Goal: Information Seeking & Learning: Learn about a topic

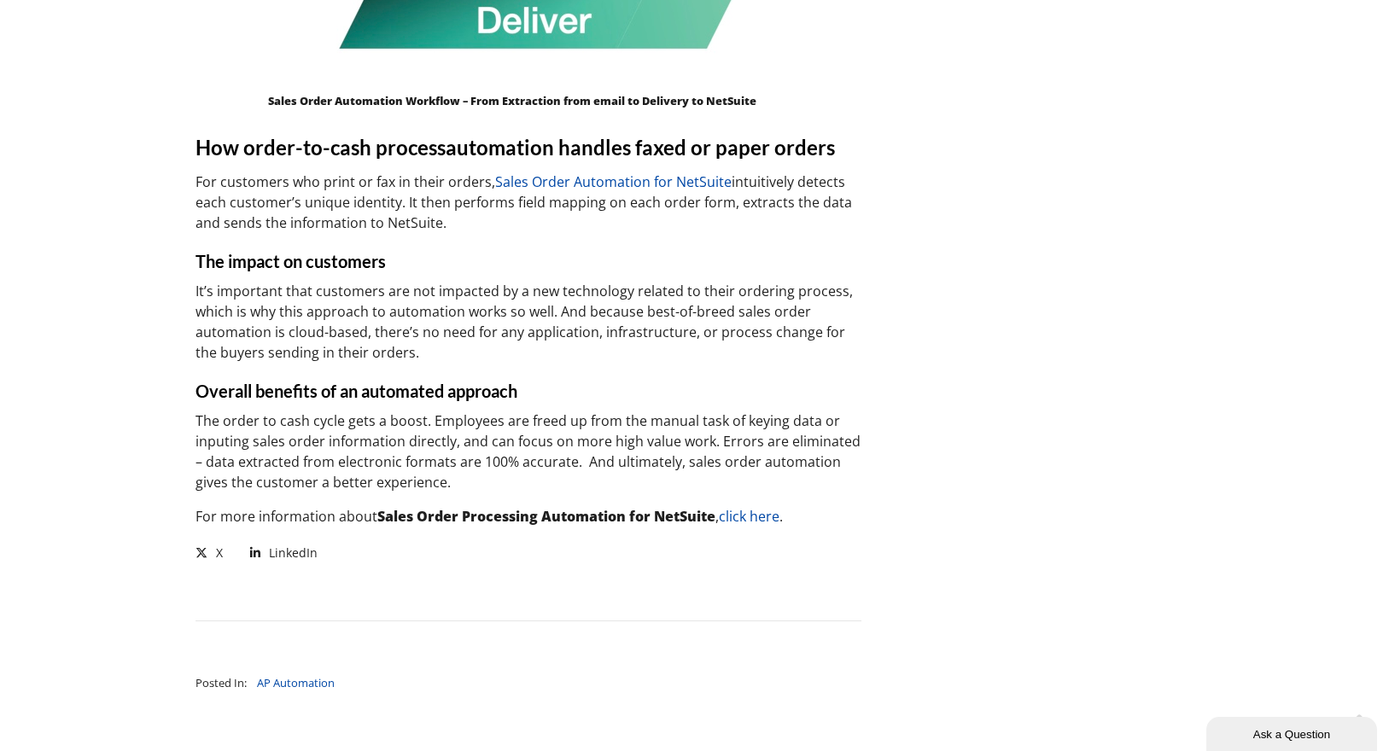
scroll to position [1760, 0]
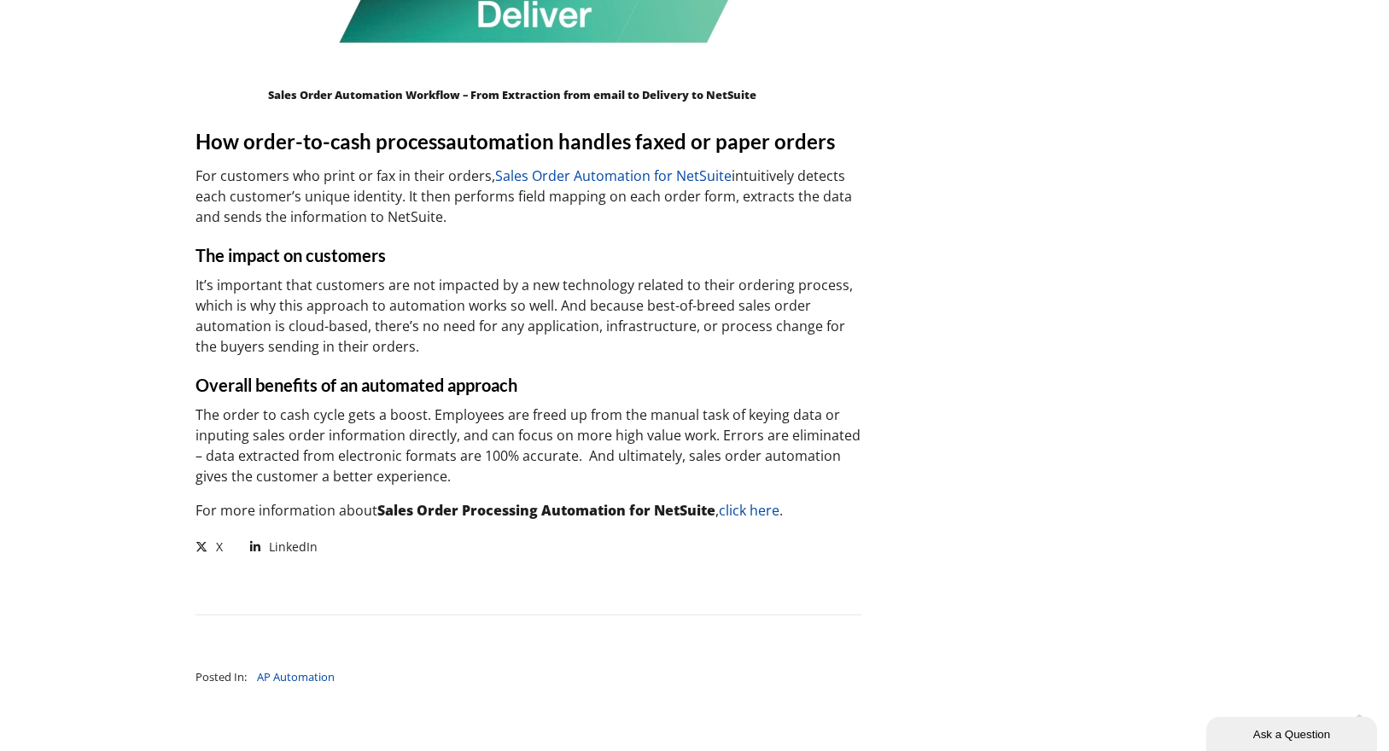
drag, startPoint x: 757, startPoint y: 512, endPoint x: 761, endPoint y: 498, distance: 14.9
click at [756, 512] on link "click here" at bounding box center [749, 510] width 61 height 19
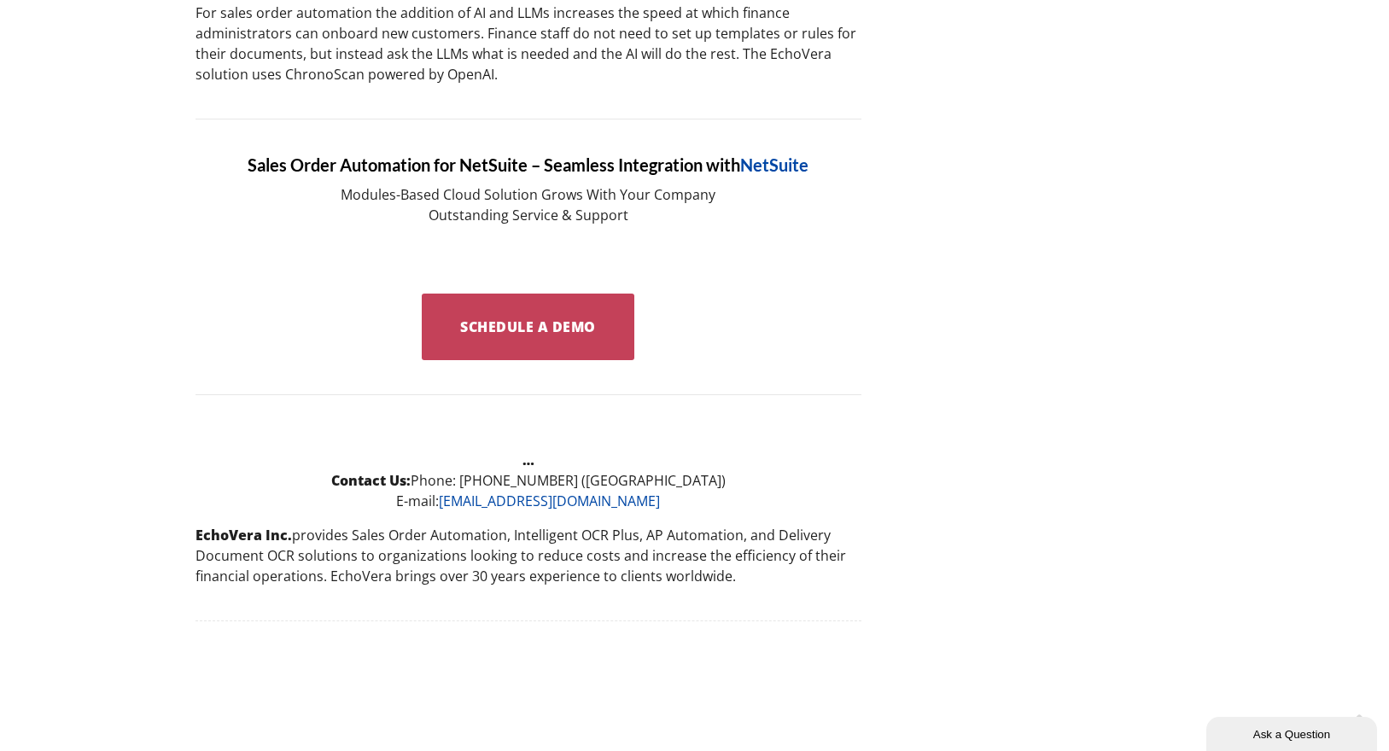
scroll to position [2703, 0]
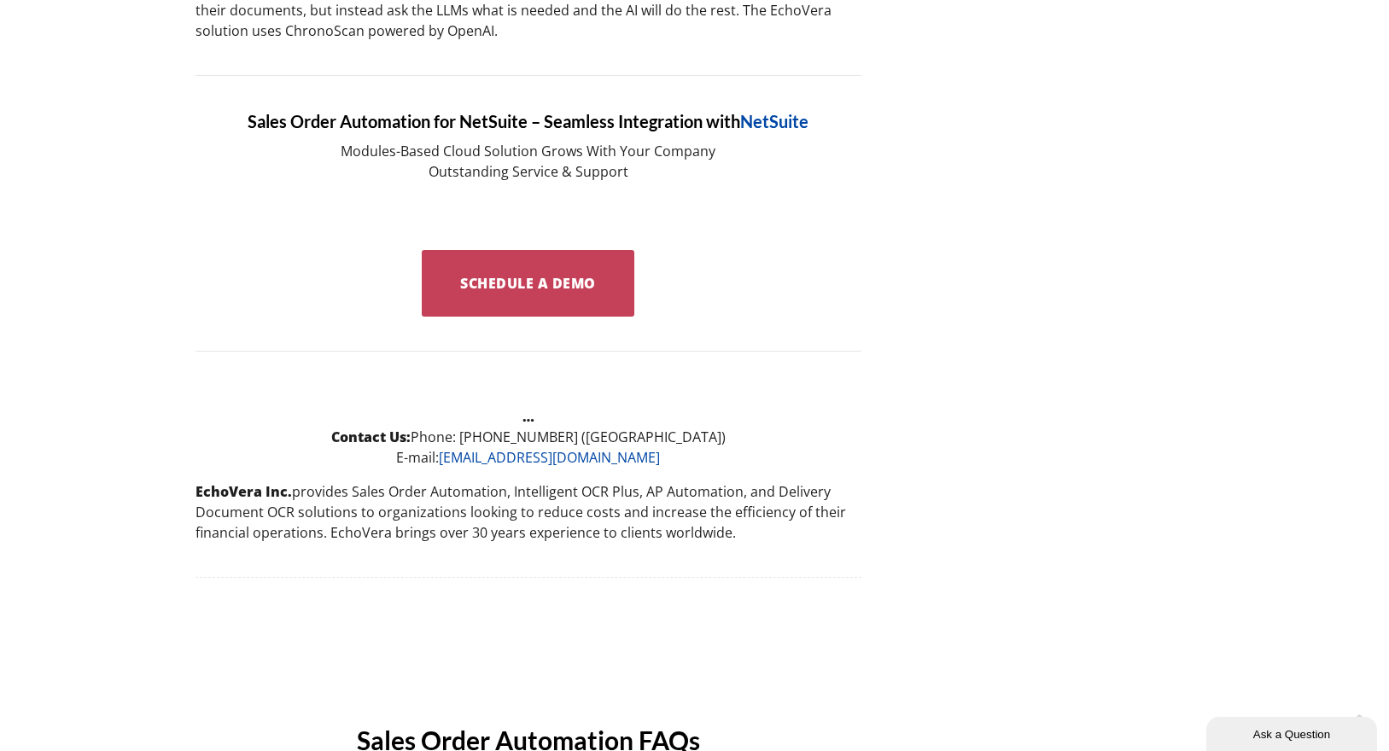
drag, startPoint x: 528, startPoint y: 244, endPoint x: 585, endPoint y: 221, distance: 61.7
click at [529, 250] on link "Schedule a Demo" at bounding box center [528, 283] width 213 height 67
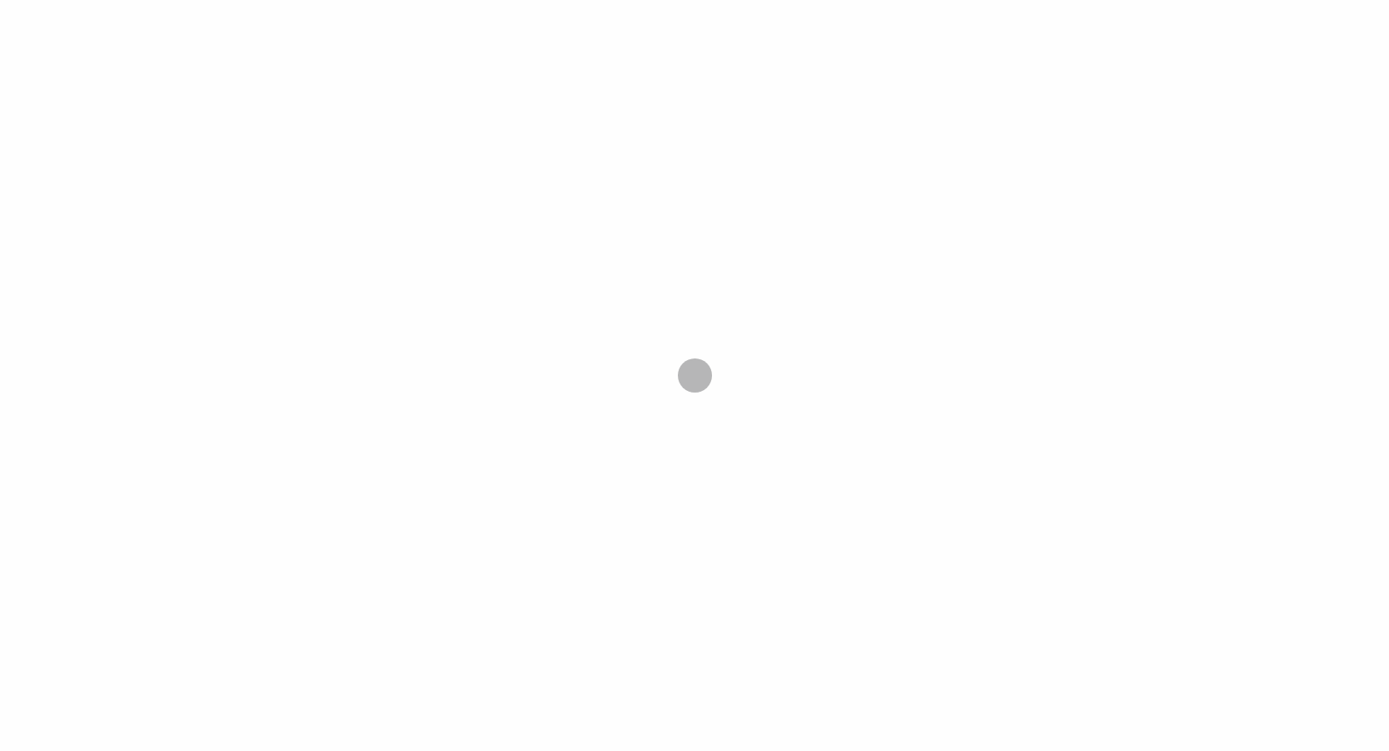
click at [567, 266] on div at bounding box center [694, 375] width 1389 height 751
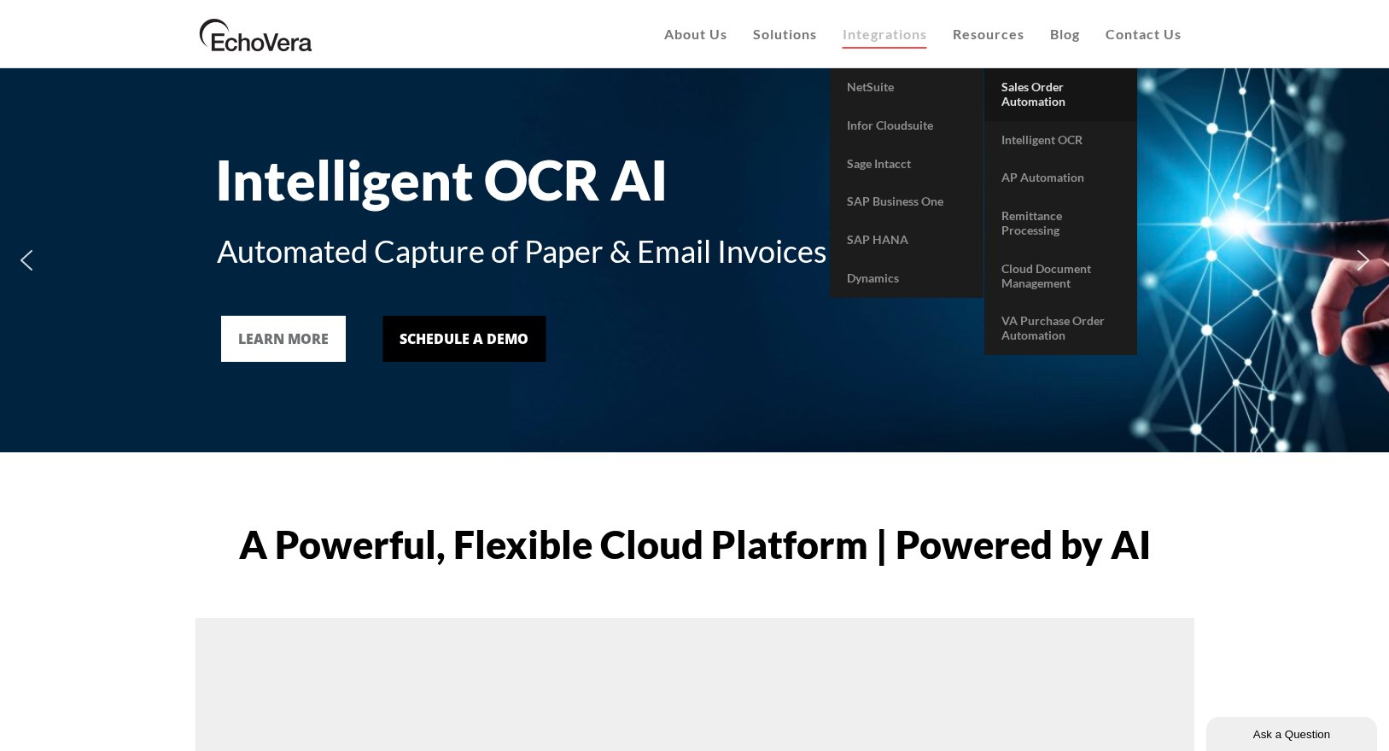
click at [1038, 96] on span "Sales Order Automation" at bounding box center [1034, 93] width 64 height 29
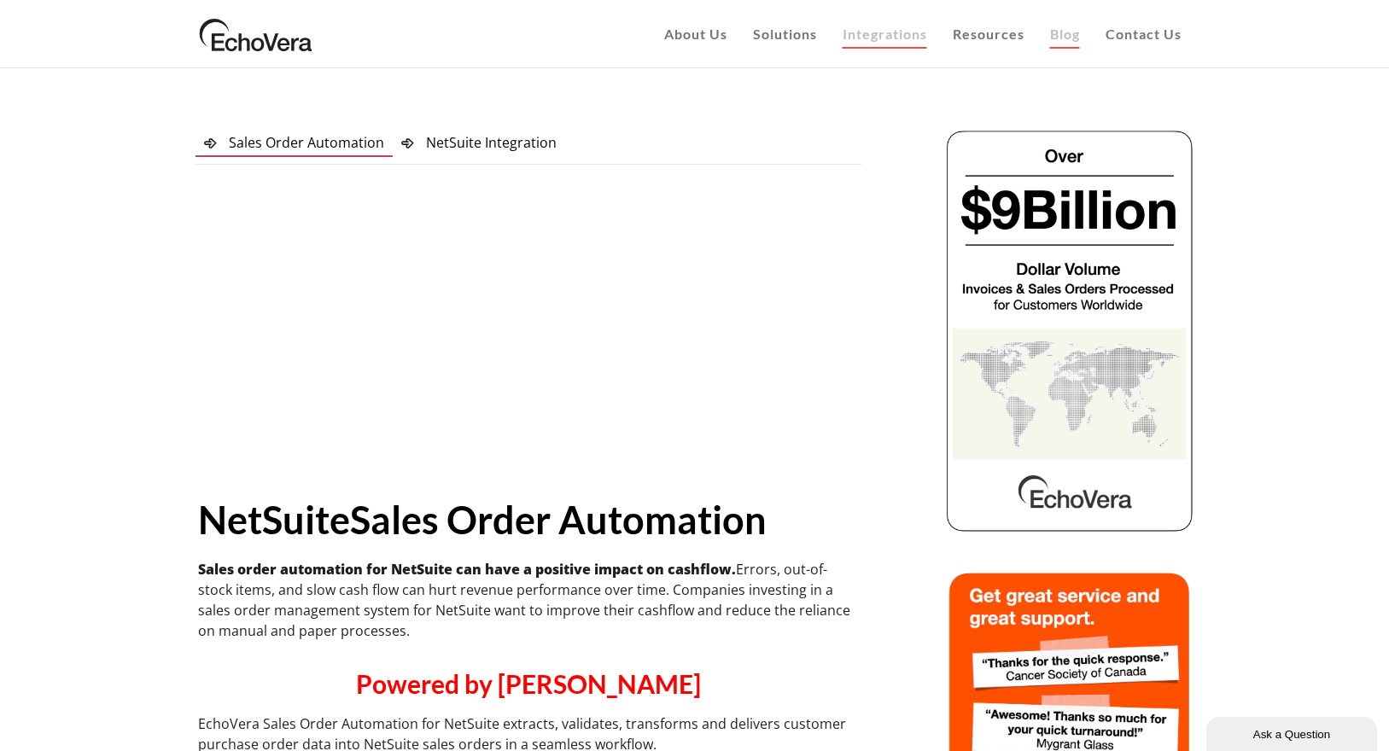
click at [1064, 37] on span "Blog" at bounding box center [1065, 34] width 30 height 16
drag, startPoint x: 1061, startPoint y: 35, endPoint x: 1082, endPoint y: 14, distance: 29.6
click at [1064, 33] on span "Blog" at bounding box center [1065, 34] width 30 height 16
click at [1059, 34] on span "Blog" at bounding box center [1065, 34] width 30 height 16
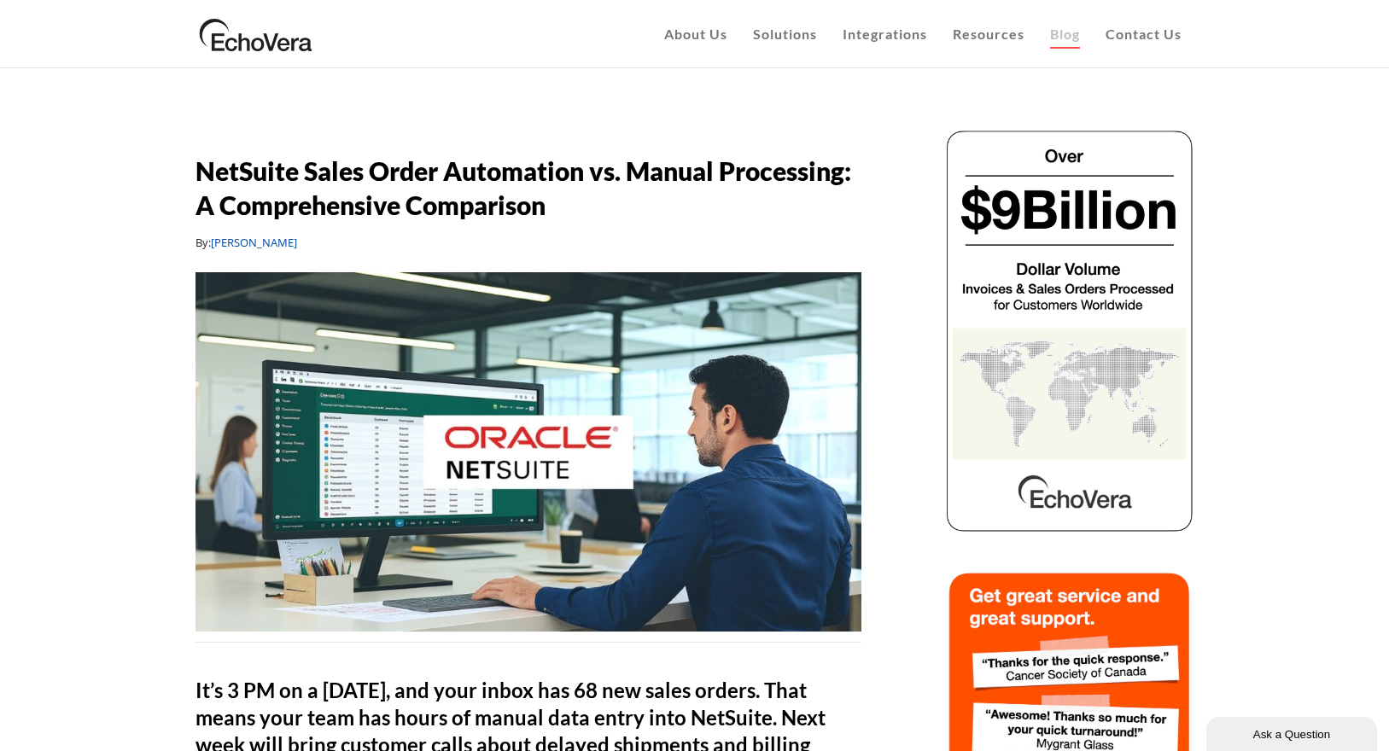
scroll to position [97, 0]
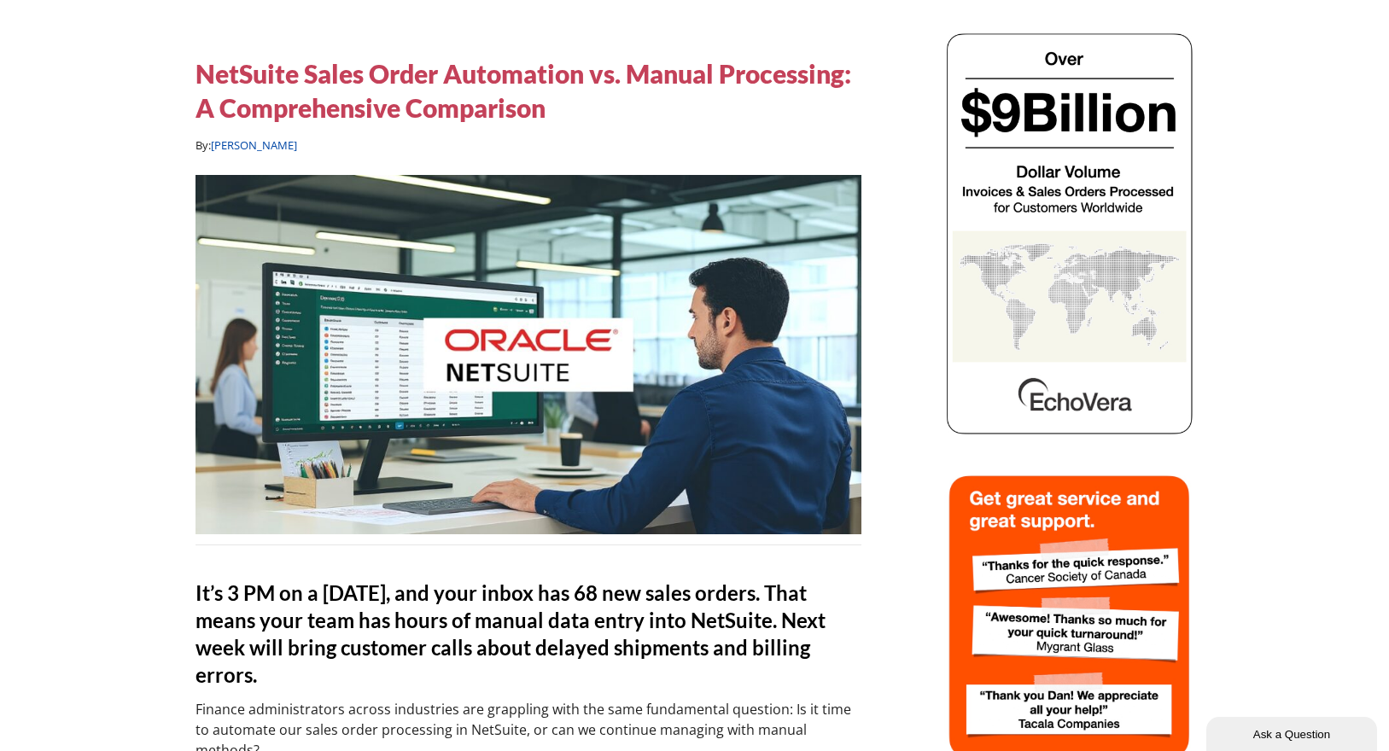
click at [477, 123] on h5 "NetSuite Sales Order Automation vs. Manual Processing: A Comprehensive Comparis…" at bounding box center [529, 90] width 666 height 68
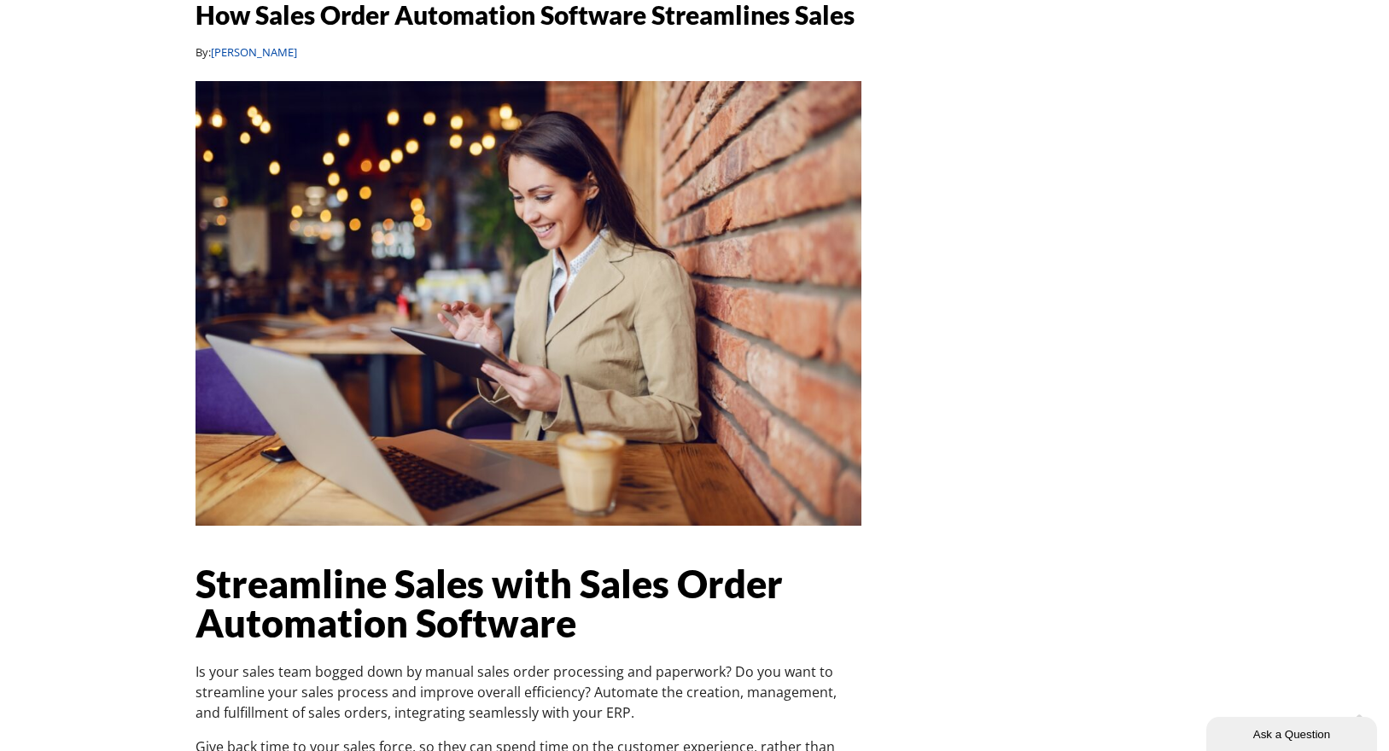
scroll to position [18632, 0]
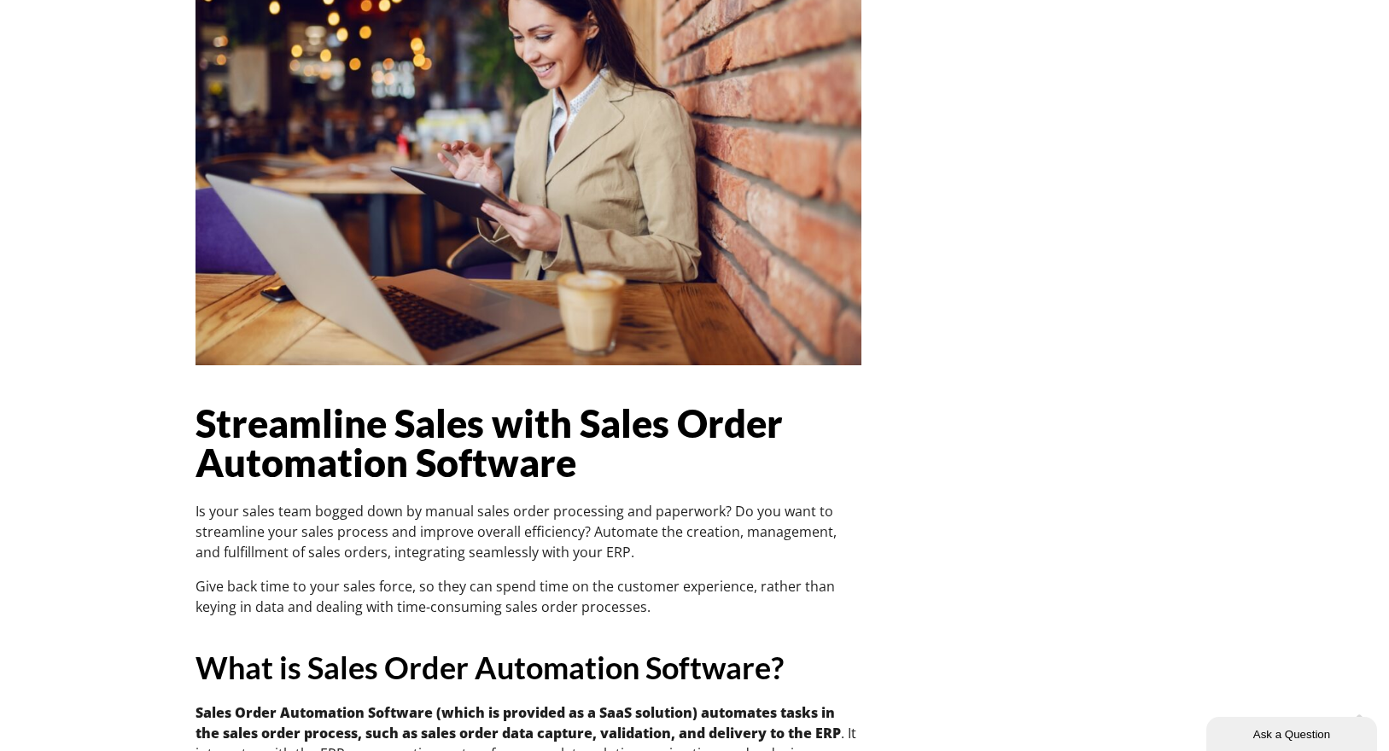
click at [569, 400] on b "Streamline Sales with Sales Order Automation Software" at bounding box center [489, 442] width 587 height 85
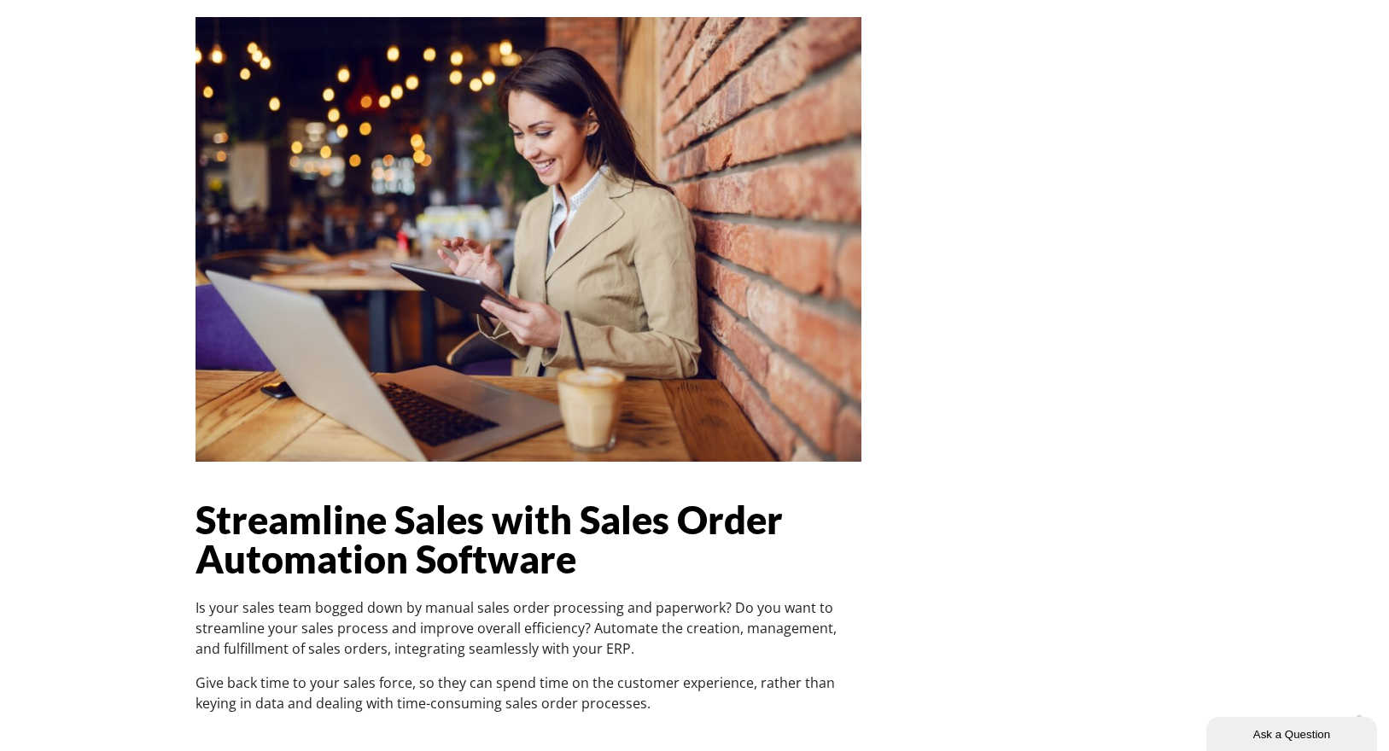
scroll to position [18472, 0]
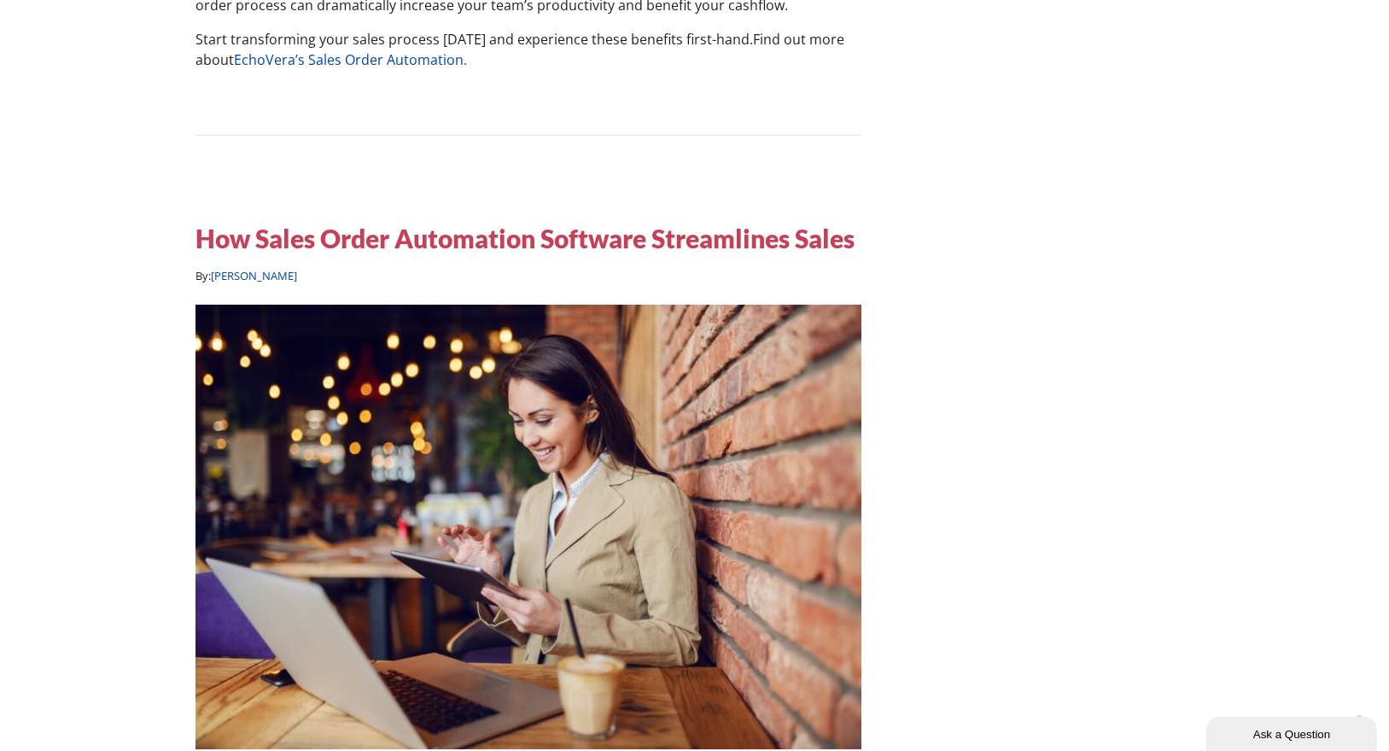
click at [762, 221] on h5 "How Sales Order Automation Software Streamlines Sales" at bounding box center [525, 238] width 659 height 34
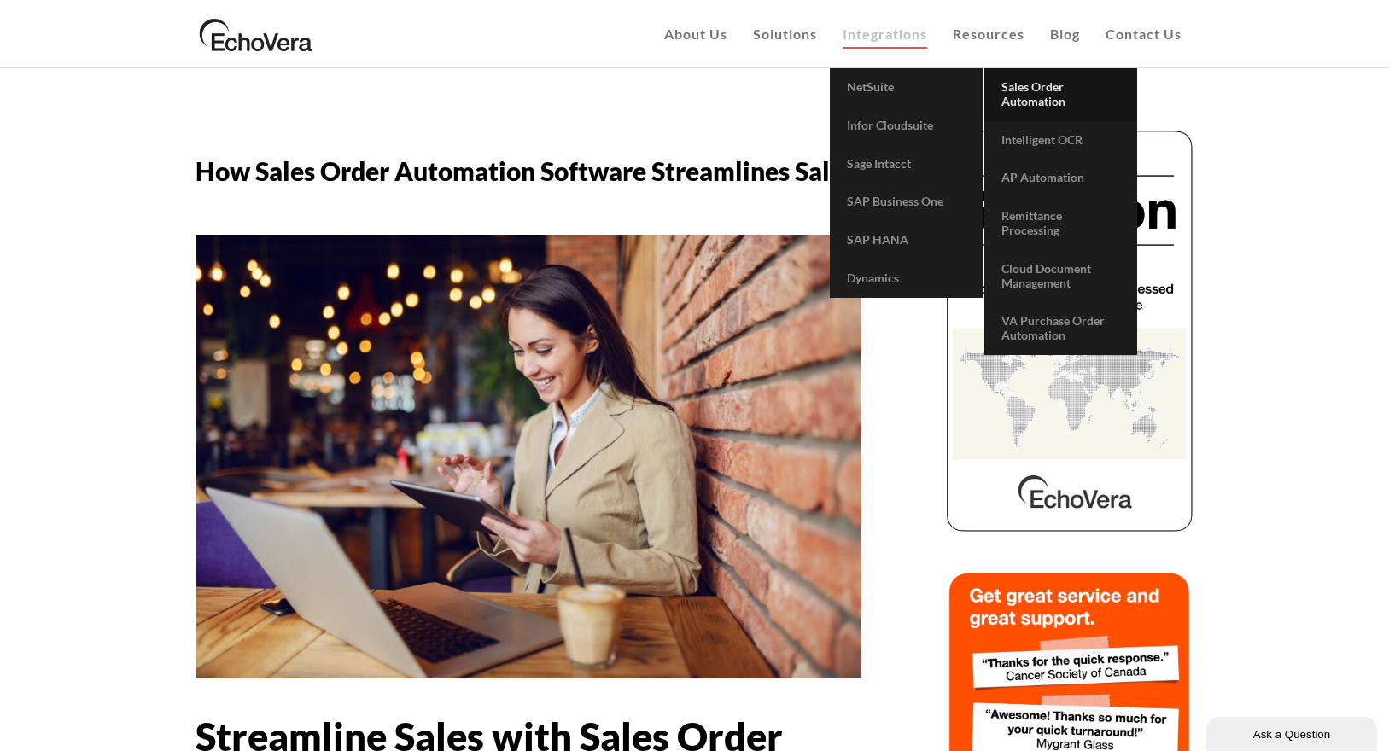
click at [1023, 87] on span "Sales Order Automation" at bounding box center [1034, 93] width 64 height 29
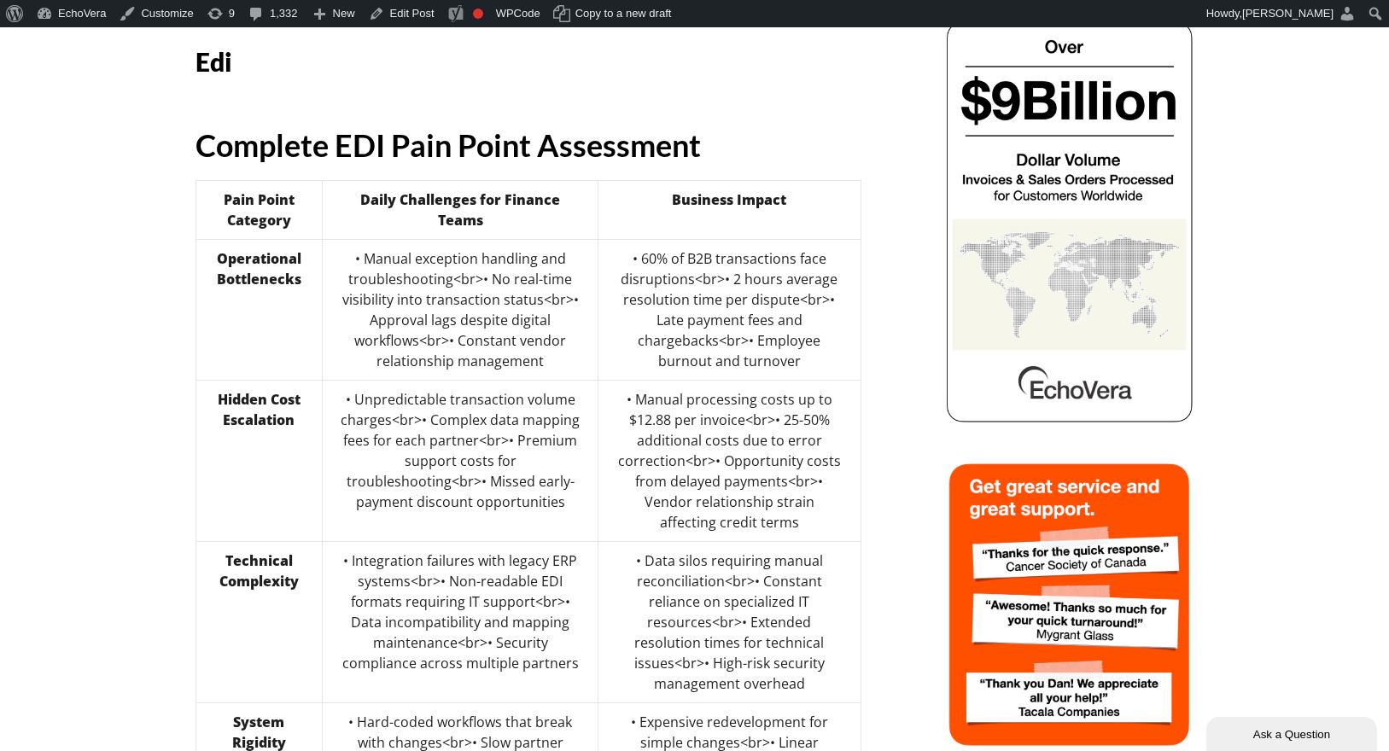
scroll to position [135, 0]
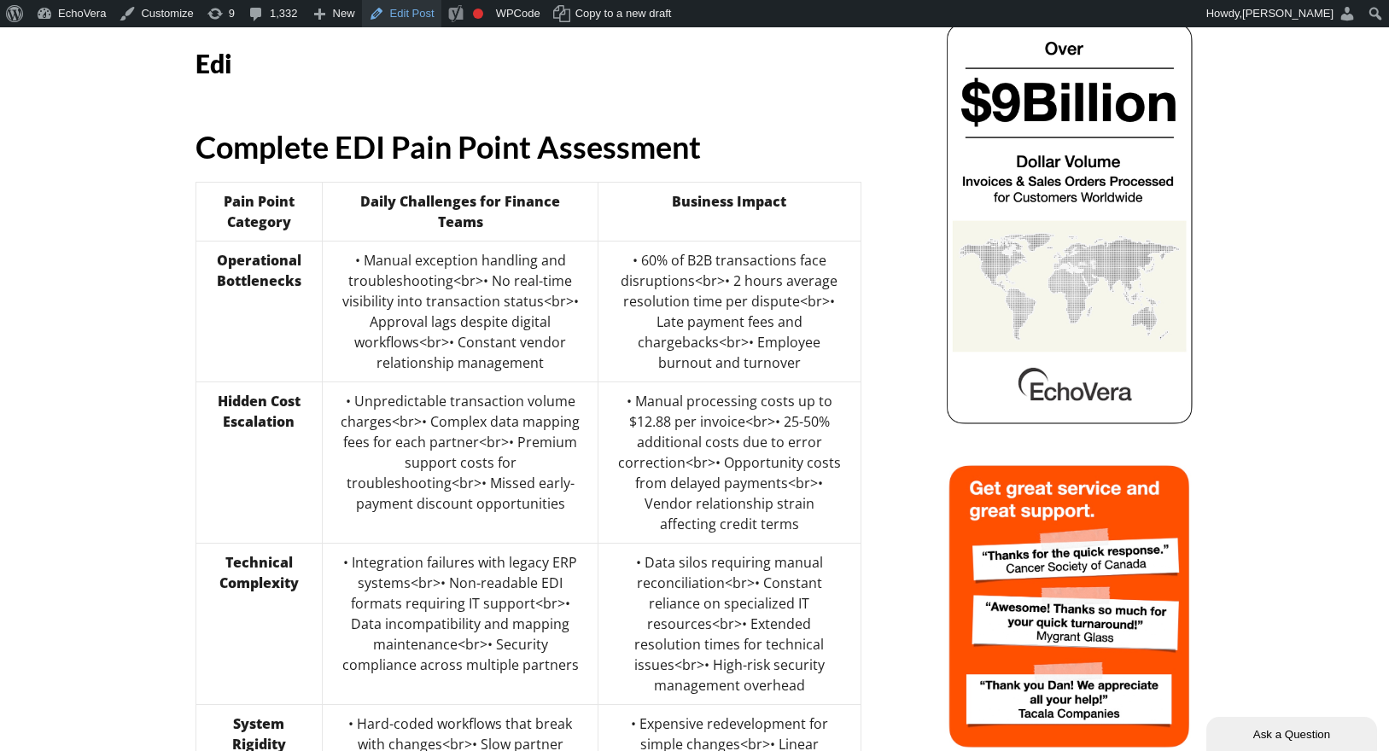
click at [429, 15] on link "Edit Post" at bounding box center [401, 13] width 79 height 27
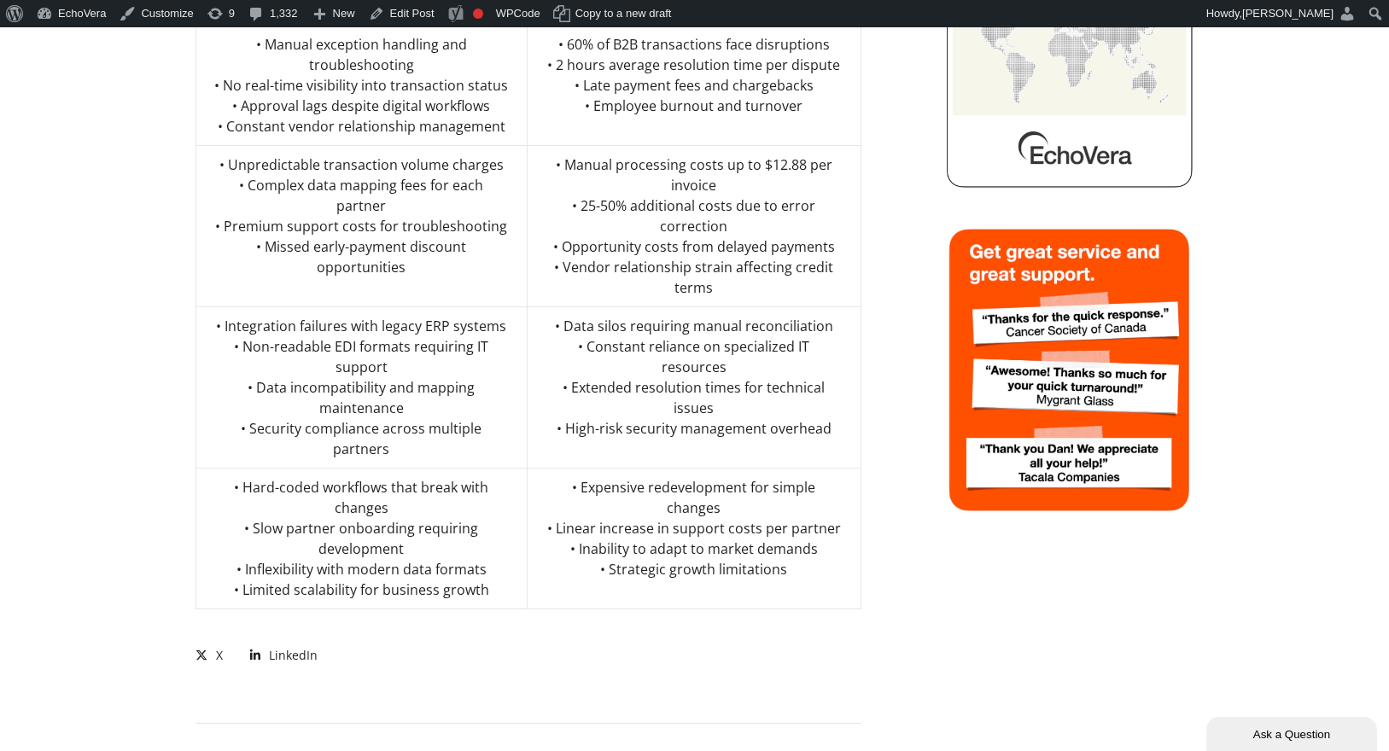
scroll to position [77, 0]
